Goal: Information Seeking & Learning: Learn about a topic

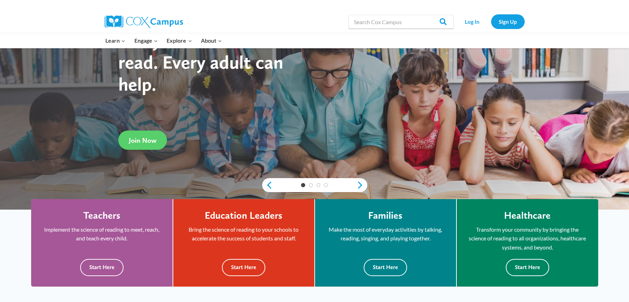
scroll to position [72, 0]
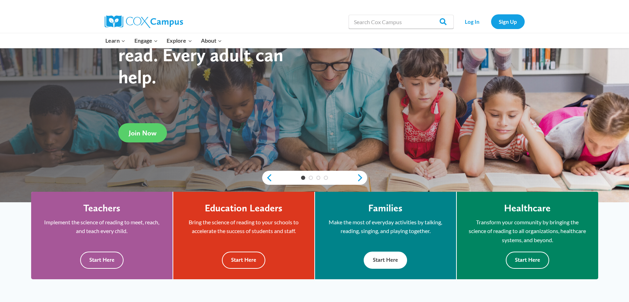
click at [394, 257] on button "Start Here" at bounding box center [384, 259] width 43 height 17
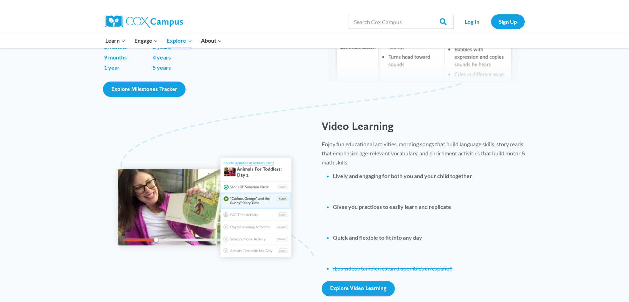
scroll to position [311, 0]
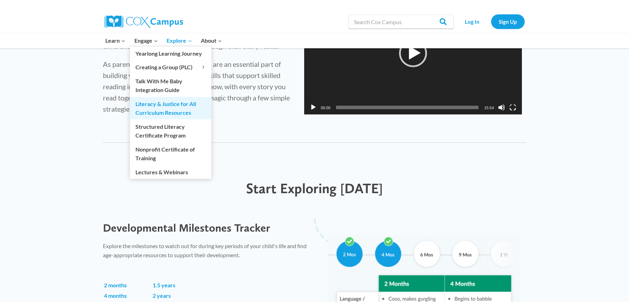
click at [165, 111] on link "Literacy & Justice for All Curriculum Resources" at bounding box center [170, 108] width 81 height 22
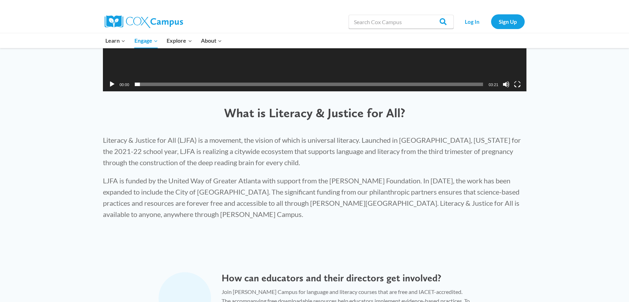
scroll to position [379, 0]
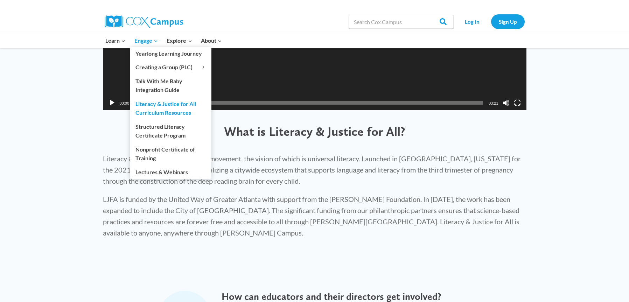
click at [141, 46] on link "Engage Expand" at bounding box center [146, 40] width 33 height 15
click at [153, 129] on link "Structured Literacy Certificate Program" at bounding box center [170, 131] width 81 height 22
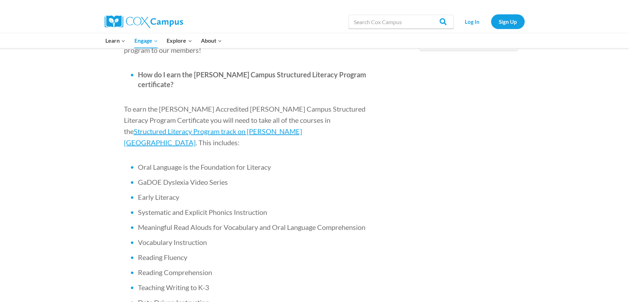
scroll to position [399, 0]
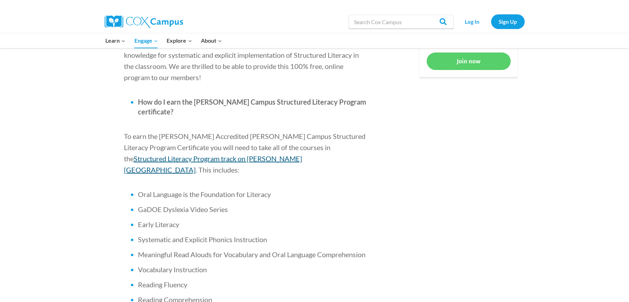
click at [302, 154] on span "Structured Literacy Program track on Cox Campus" at bounding box center [213, 164] width 178 height 20
